Goal: Communication & Community: Share content

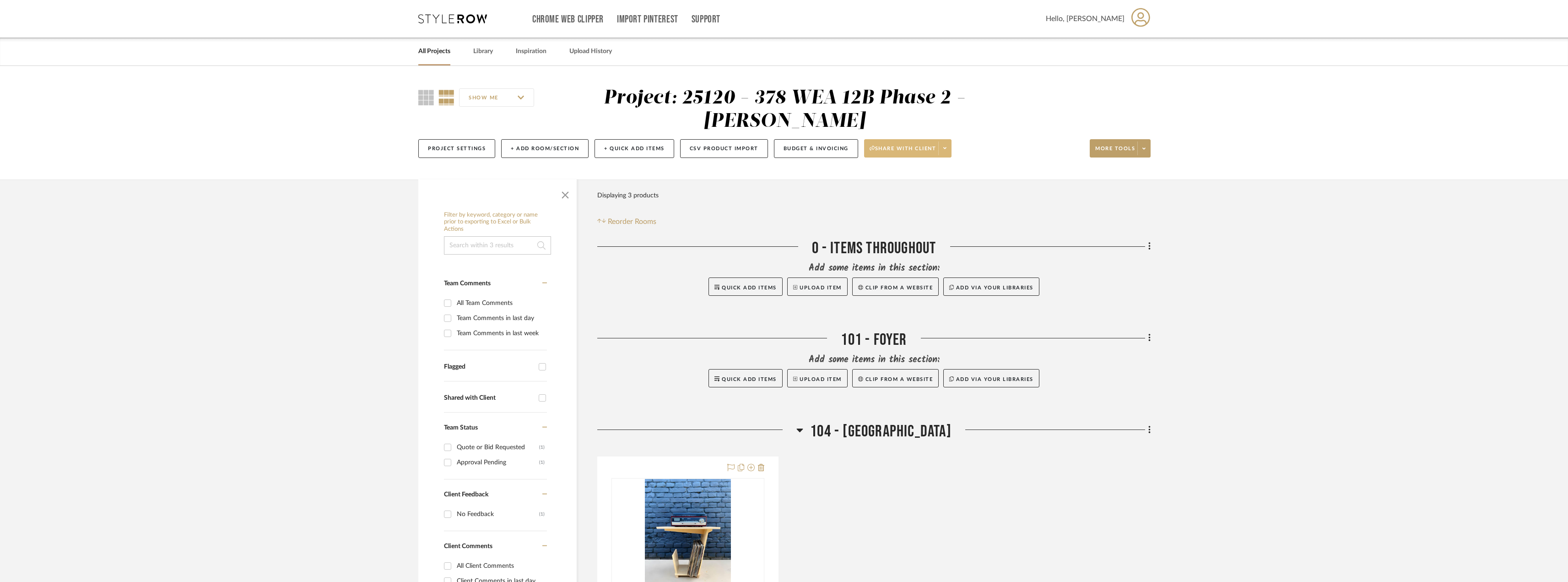
click at [948, 143] on span at bounding box center [944, 148] width 12 height 14
click at [923, 150] on div at bounding box center [784, 291] width 1568 height 582
click at [901, 148] on span "Share with client" at bounding box center [903, 152] width 67 height 14
click at [890, 189] on button "Generate URL to Share" at bounding box center [912, 197] width 97 height 22
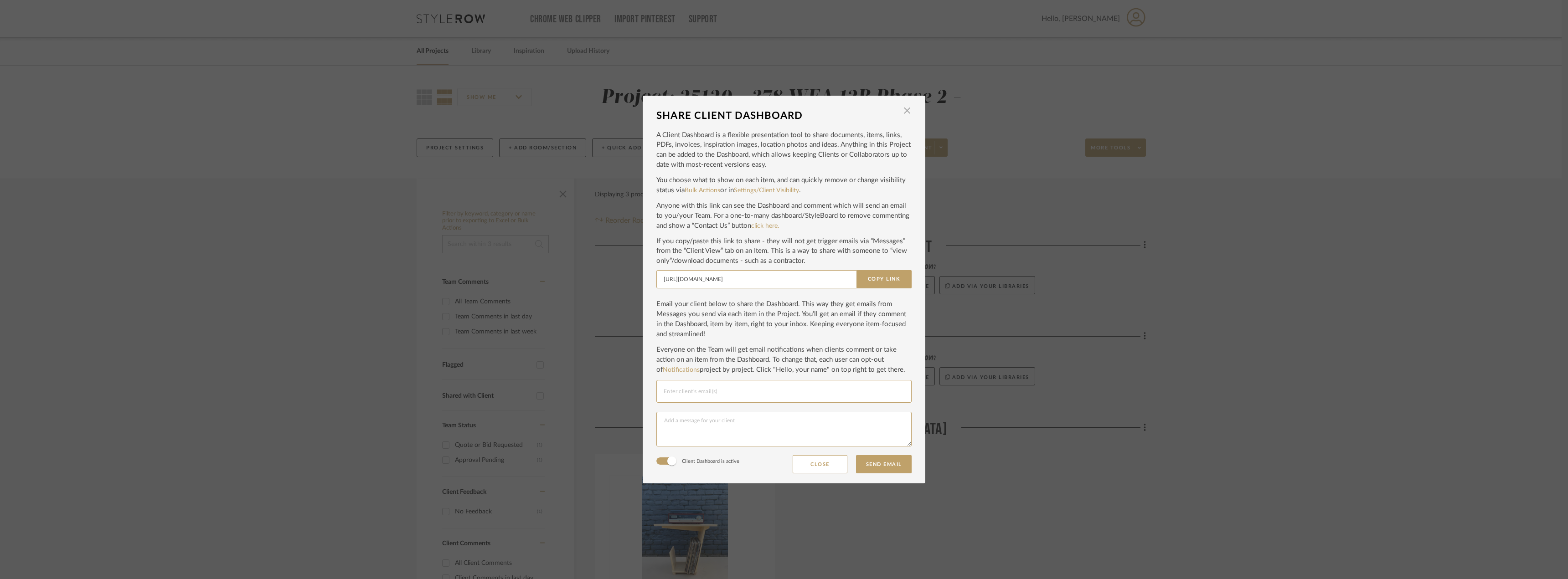
click at [706, 381] on div at bounding box center [784, 391] width 240 height 23
drag, startPoint x: 684, startPoint y: 396, endPoint x: 646, endPoint y: 390, distance: 38.5
click at [646, 390] on dialog-content "SHARE CLIENT DASHBOARD × A Client Dashboard is a flexible presentation tool to …" at bounding box center [784, 290] width 283 height 388
paste input "@[DOMAIN_NAME]"
type input "[PERSON_NAME][EMAIL_ADDRESS][DOMAIN_NAME]"
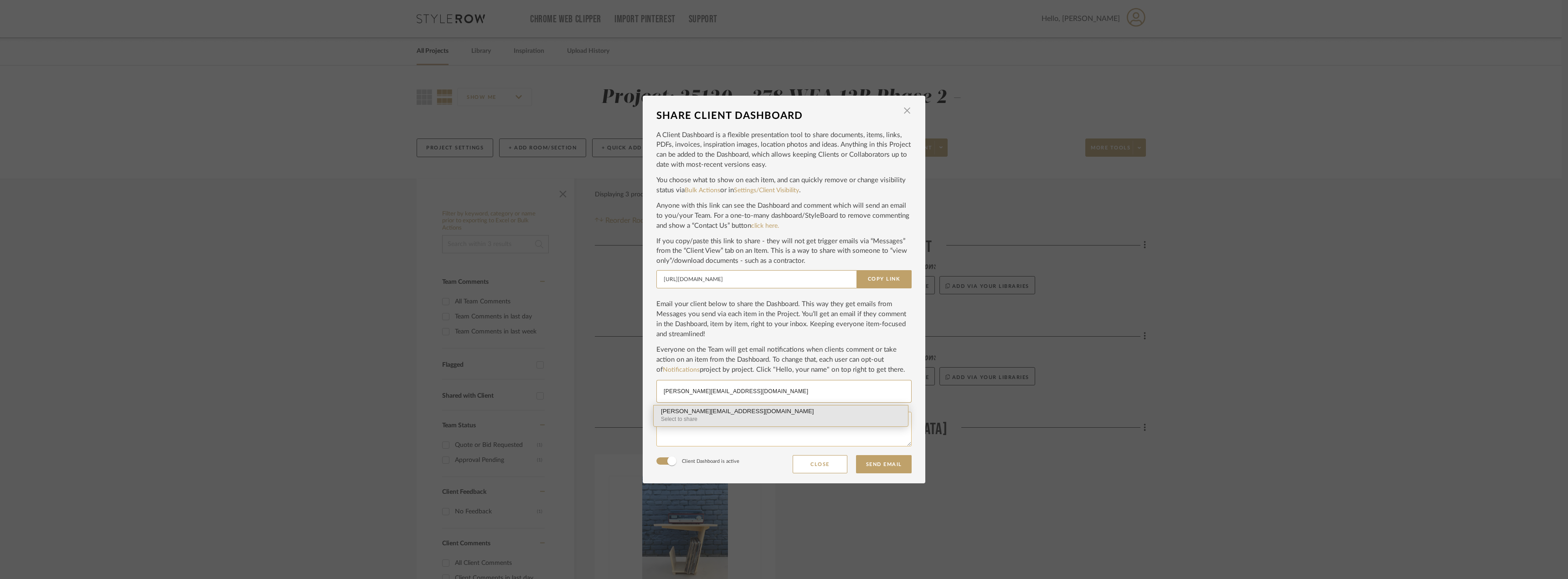
drag, startPoint x: 697, startPoint y: 413, endPoint x: 697, endPoint y: 432, distance: 19.0
click at [697, 413] on div "[PERSON_NAME][EMAIL_ADDRESS][DOMAIN_NAME]" at bounding box center [781, 411] width 240 height 7
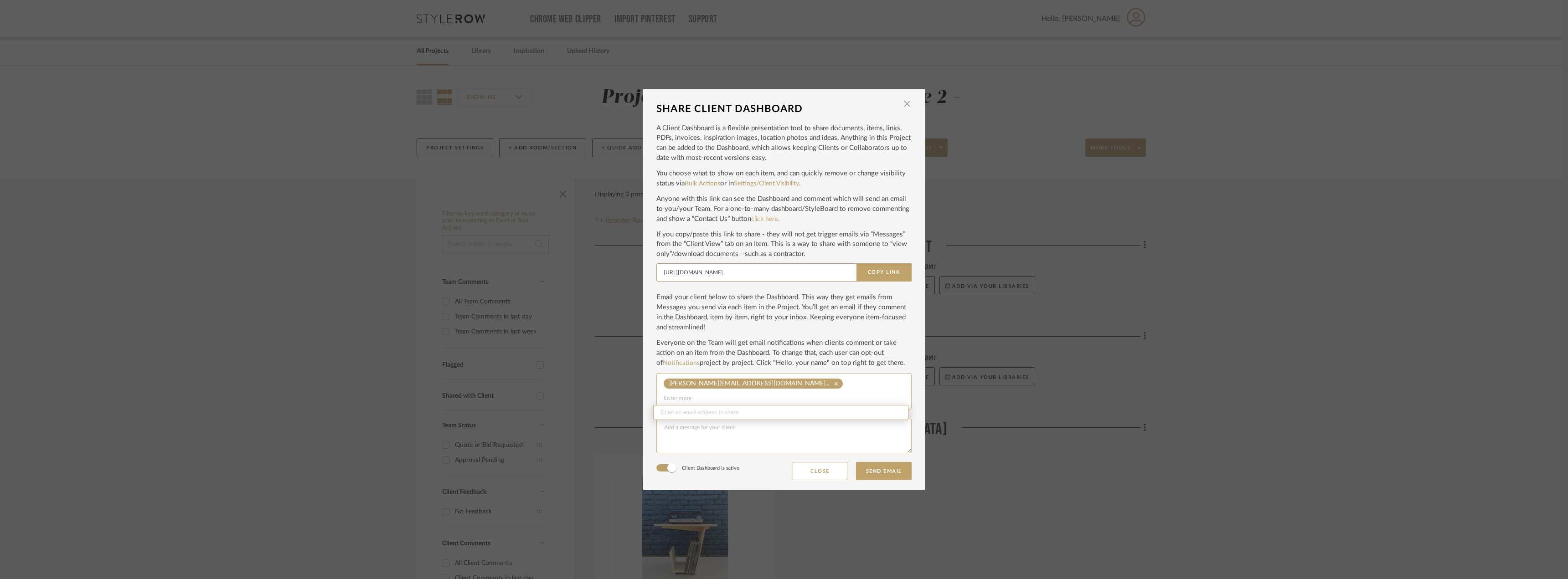
click at [695, 433] on textarea at bounding box center [784, 435] width 255 height 34
type textarea "Hi [PERSON_NAME]! Here is a new style row board for the phase 2 selections."
click at [880, 462] on button "Send Email" at bounding box center [884, 471] width 56 height 18
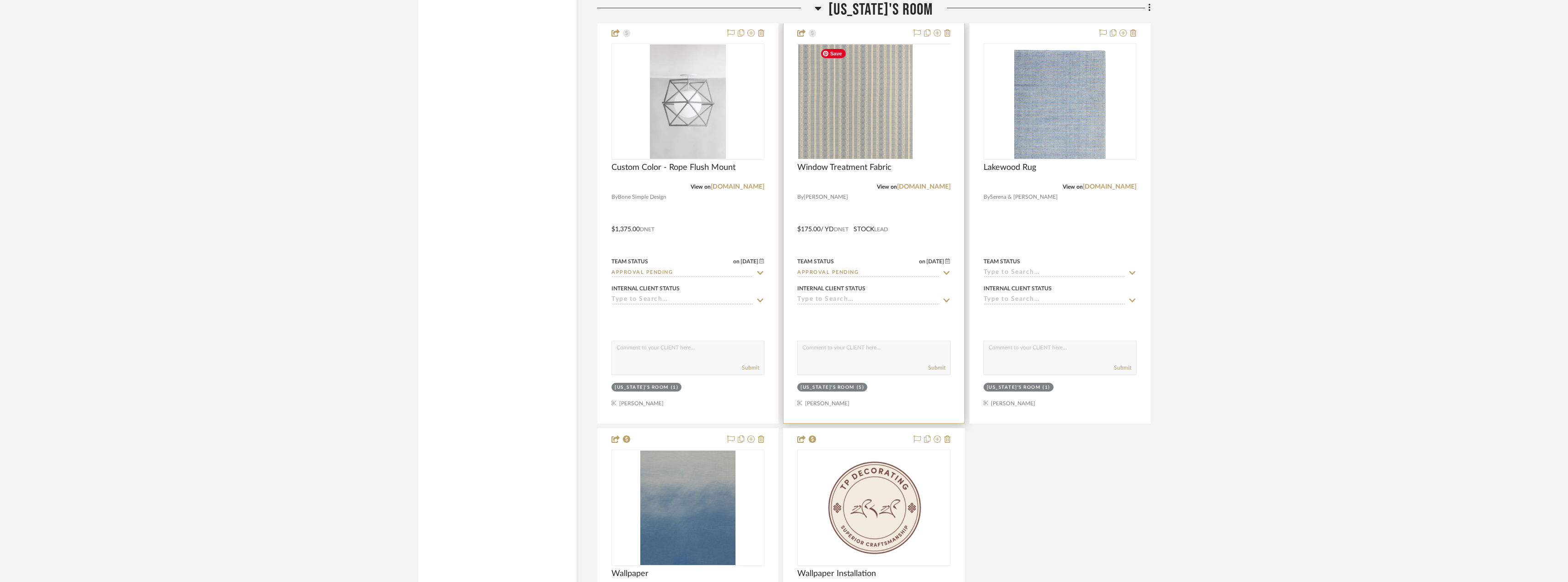
scroll to position [3832, 0]
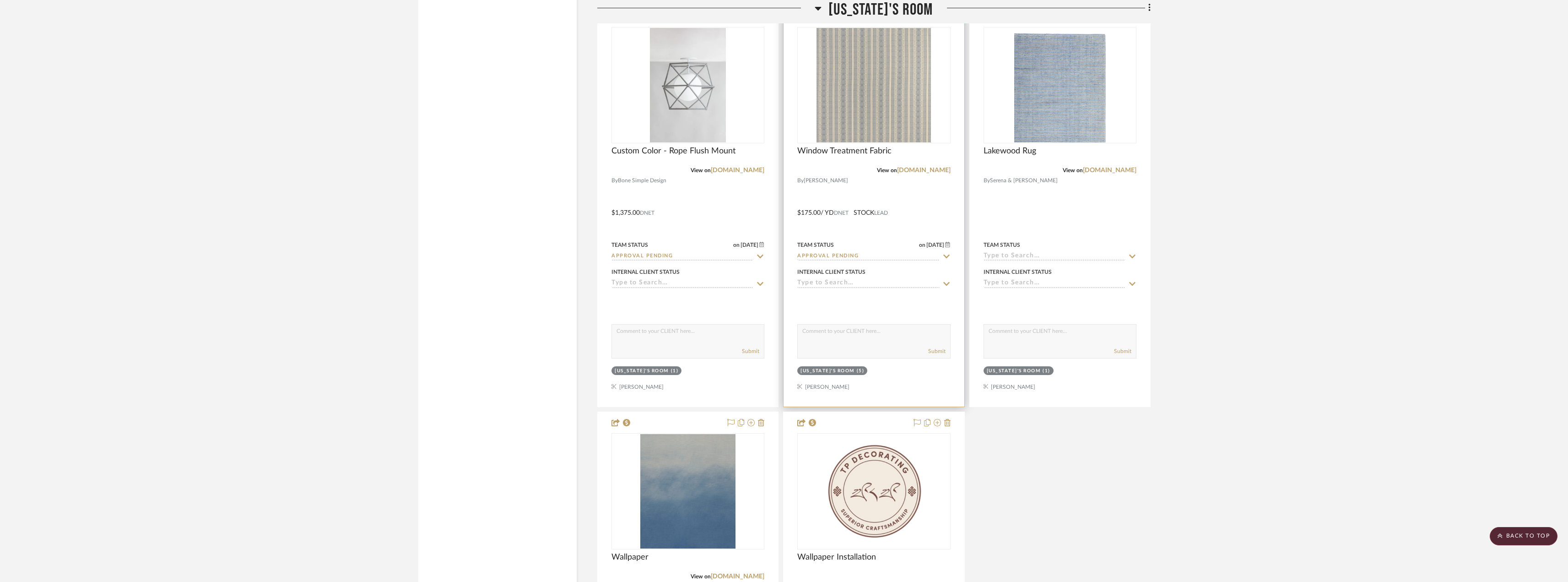
click at [854, 97] on img "0" at bounding box center [873, 85] width 114 height 114
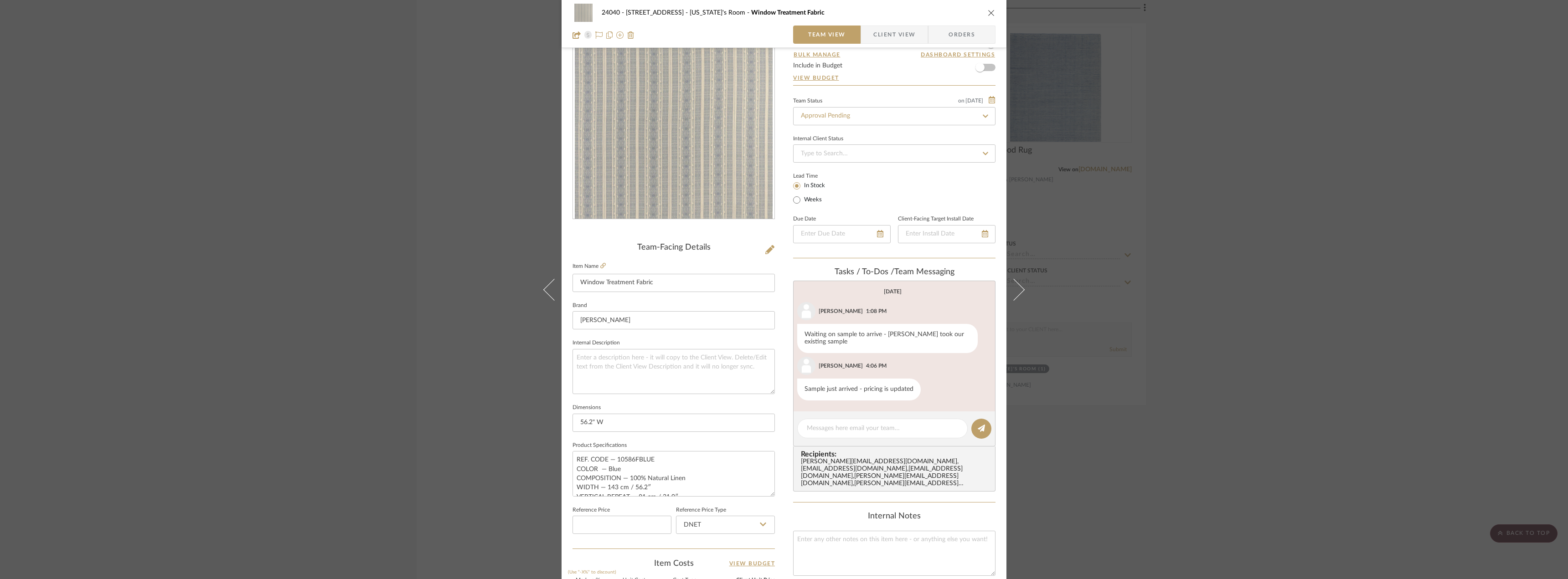
scroll to position [0, 0]
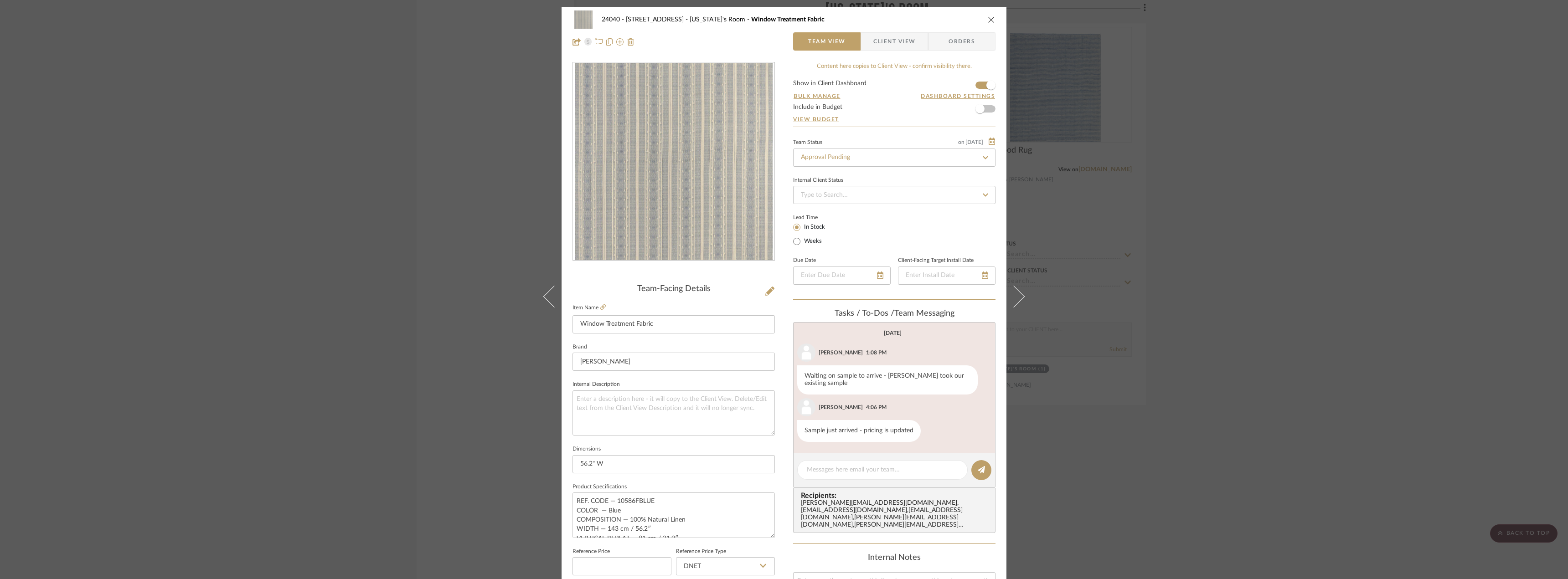
click at [1431, 218] on div "24040 - 171 Columbia Heights Georgia's Room Window Treatment Fabric Team View C…" at bounding box center [784, 289] width 1568 height 579
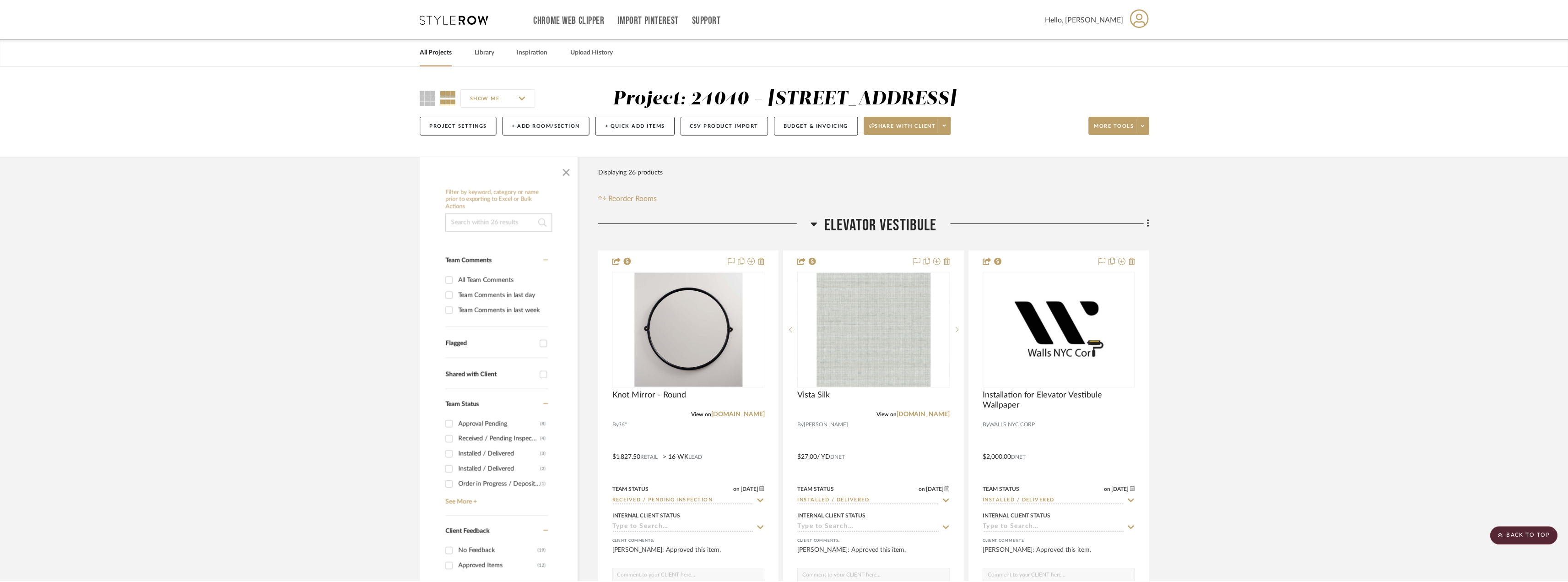
scroll to position [3832, 0]
